Goal: Transaction & Acquisition: Purchase product/service

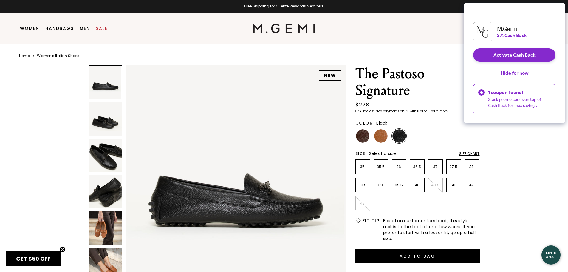
click at [105, 123] on img at bounding box center [105, 118] width 33 height 33
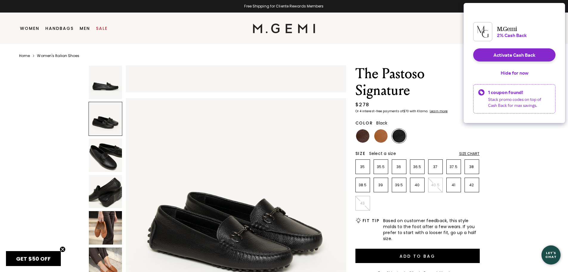
scroll to position [222, 0]
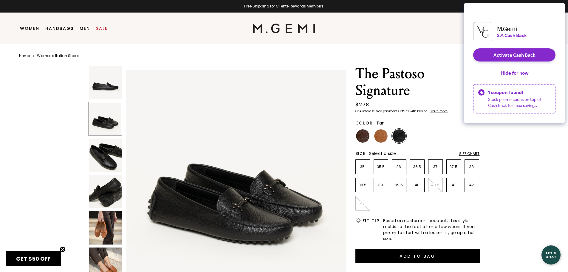
click at [384, 136] on img at bounding box center [380, 135] width 13 height 13
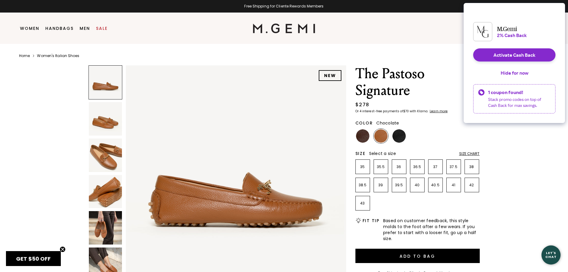
click at [362, 135] on img at bounding box center [362, 135] width 13 height 13
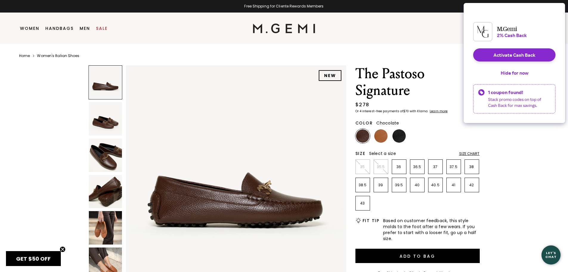
click at [111, 159] on img at bounding box center [105, 154] width 33 height 33
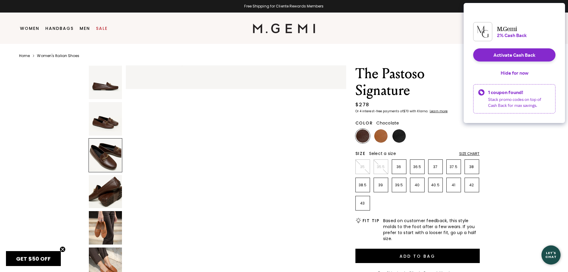
scroll to position [443, 0]
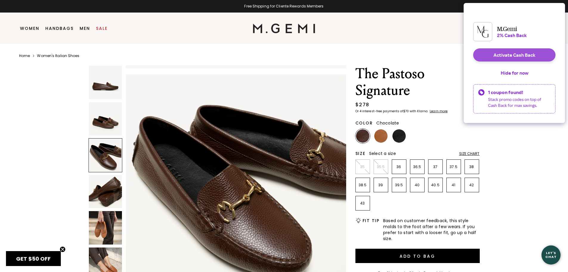
click at [507, 61] on button "Activate Cash Back" at bounding box center [514, 54] width 82 height 13
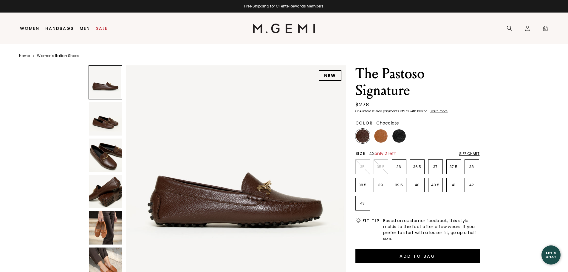
click at [474, 188] on li "42" at bounding box center [472, 184] width 15 height 15
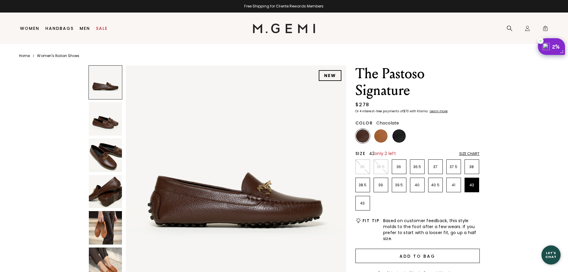
click at [420, 255] on button "Add to Bag" at bounding box center [418, 255] width 124 height 14
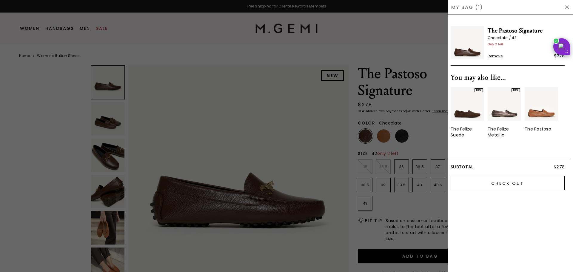
click at [496, 183] on input "Check Out" at bounding box center [507, 183] width 114 height 14
